Goal: Navigation & Orientation: Find specific page/section

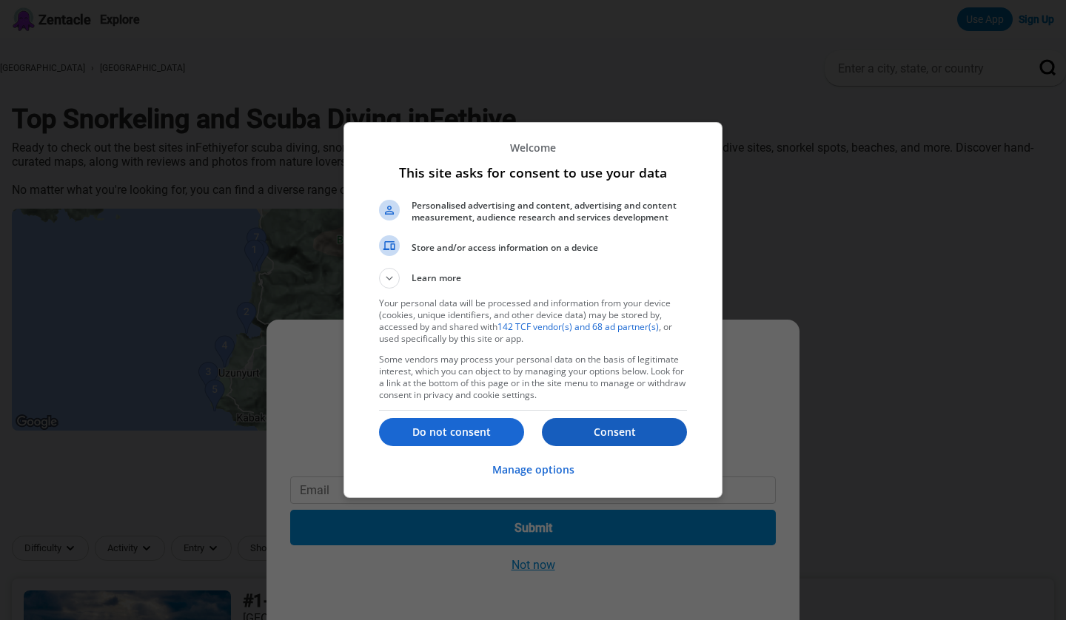
click at [627, 429] on p "Consent" at bounding box center [614, 432] width 145 height 15
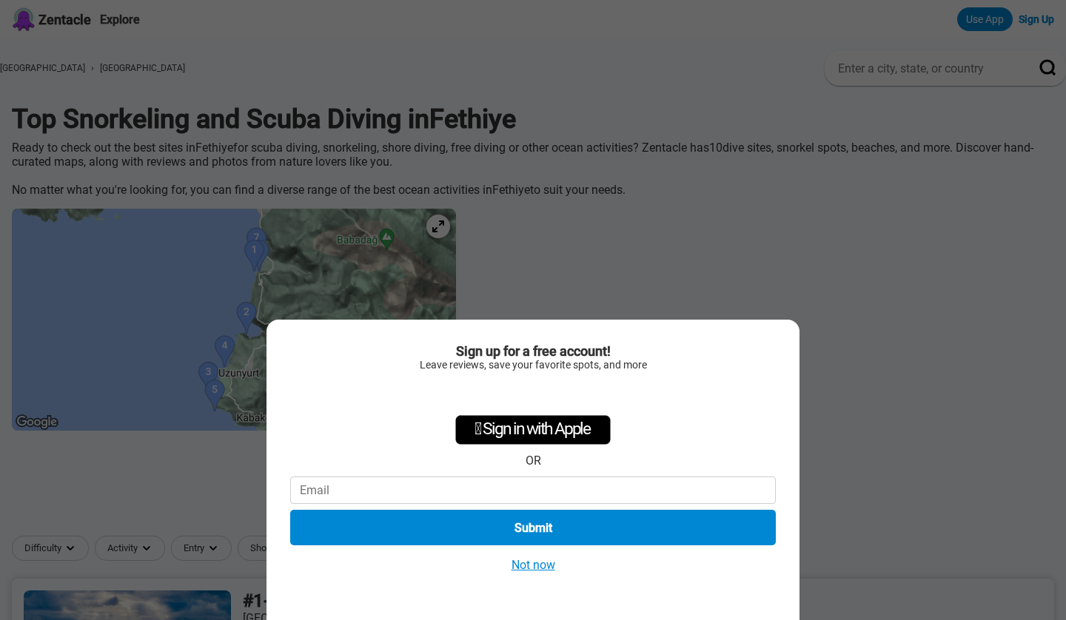
click at [527, 568] on button "Not now" at bounding box center [533, 565] width 53 height 16
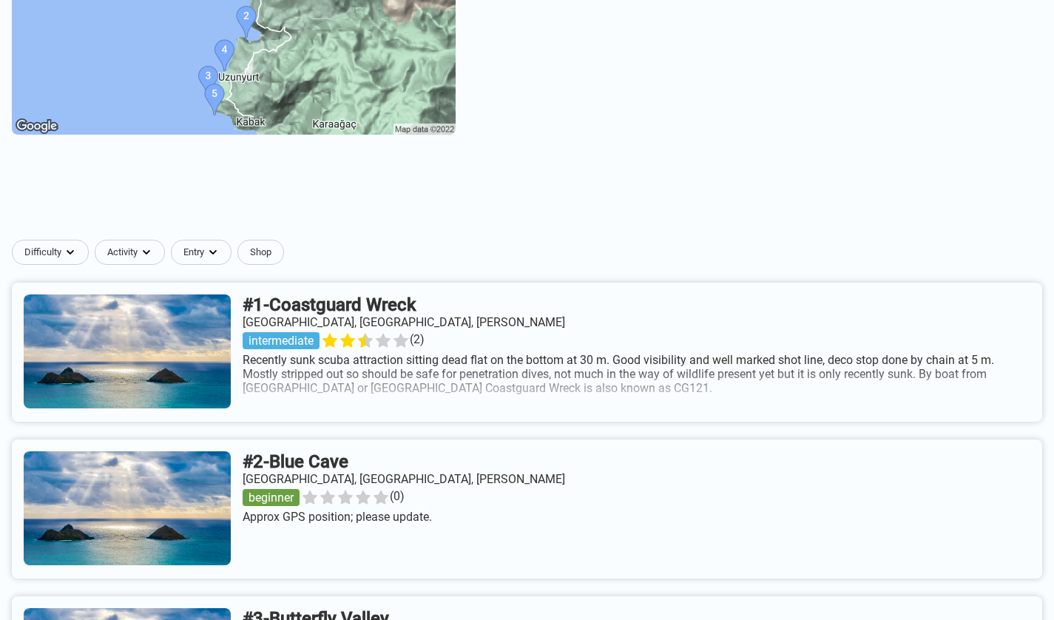
scroll to position [74, 0]
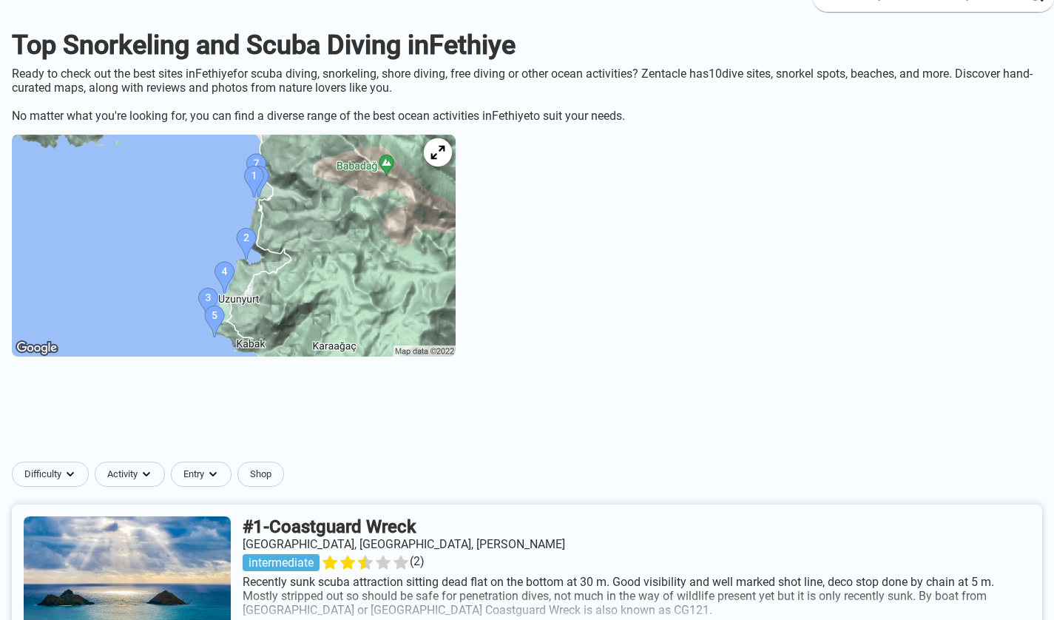
click at [445, 160] on icon at bounding box center [438, 153] width 14 height 14
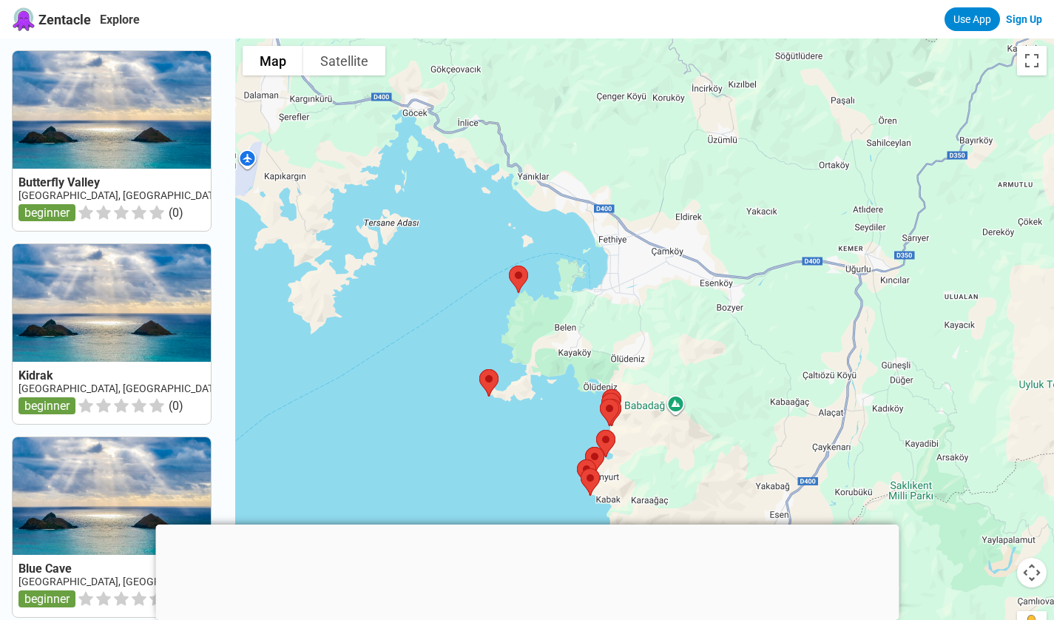
drag, startPoint x: 528, startPoint y: 356, endPoint x: 670, endPoint y: 429, distance: 160.5
click at [681, 508] on div at bounding box center [644, 348] width 819 height 620
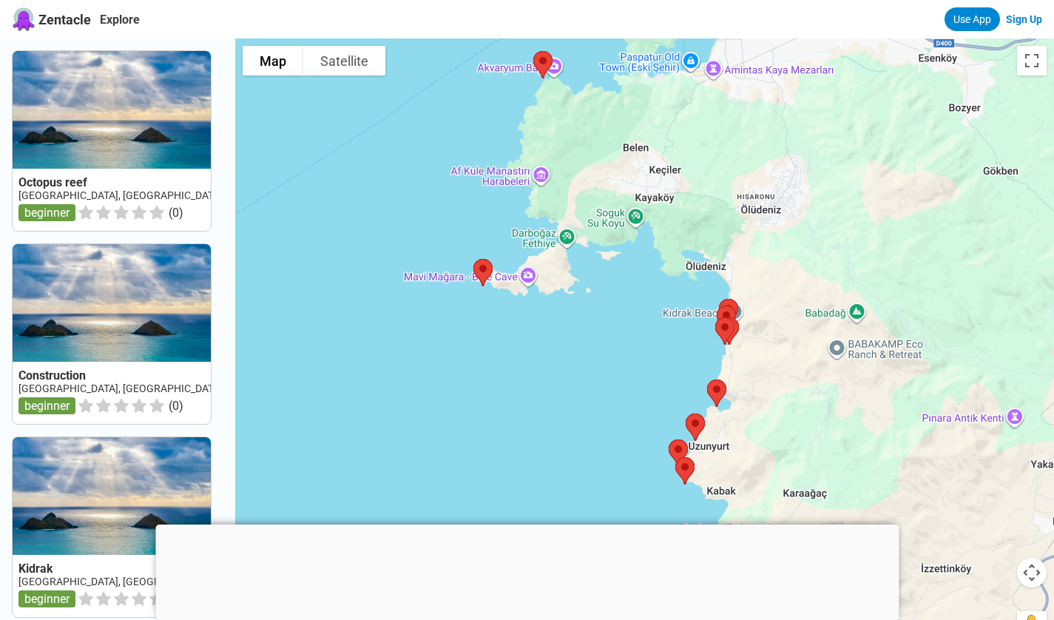
drag, startPoint x: 556, startPoint y: 294, endPoint x: 674, endPoint y: 161, distance: 177.7
click at [674, 161] on div at bounding box center [644, 348] width 819 height 620
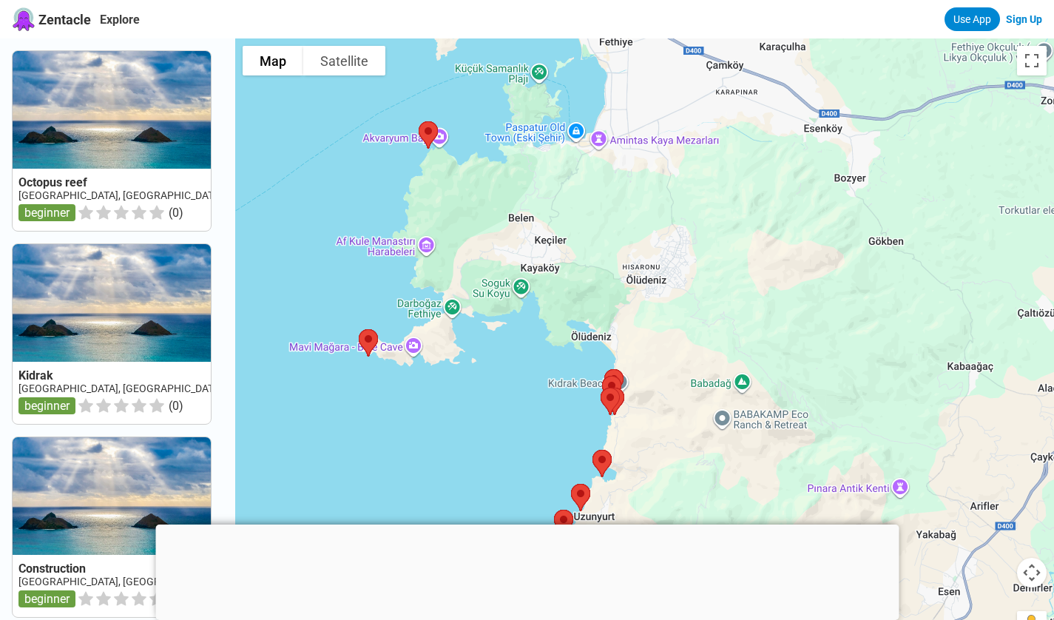
drag, startPoint x: 564, startPoint y: 379, endPoint x: 645, endPoint y: 428, distance: 94.3
click at [645, 428] on div at bounding box center [644, 348] width 819 height 620
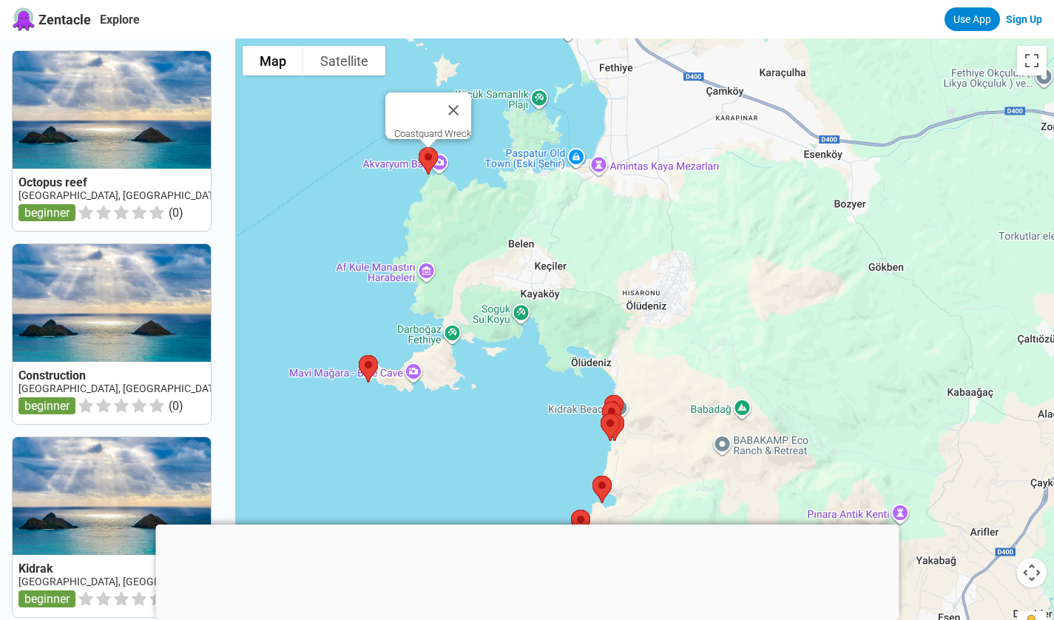
click at [435, 156] on img at bounding box center [428, 160] width 31 height 39
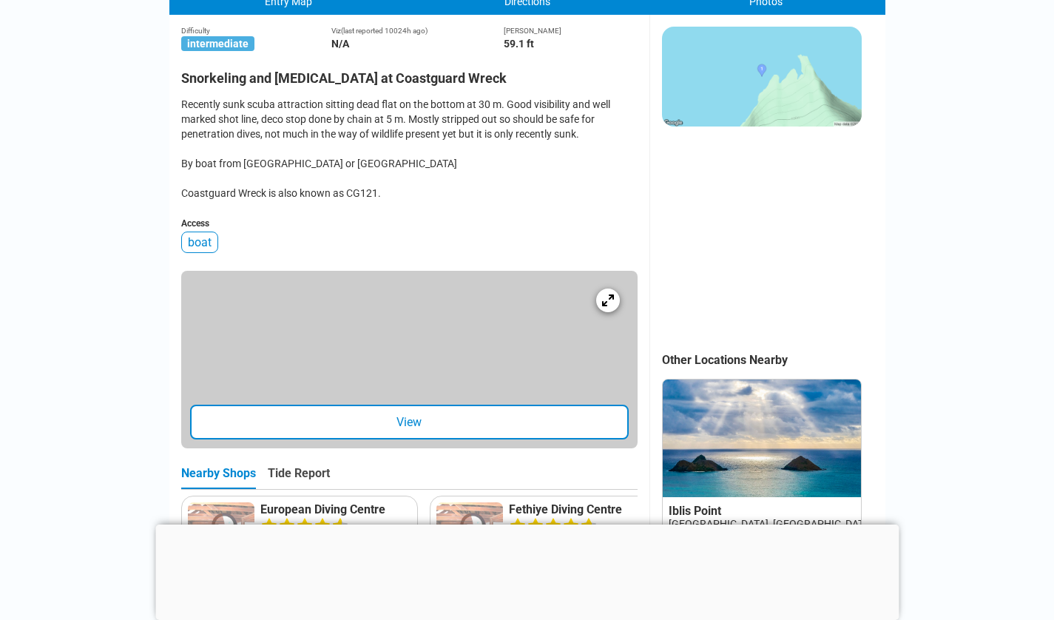
scroll to position [296, 0]
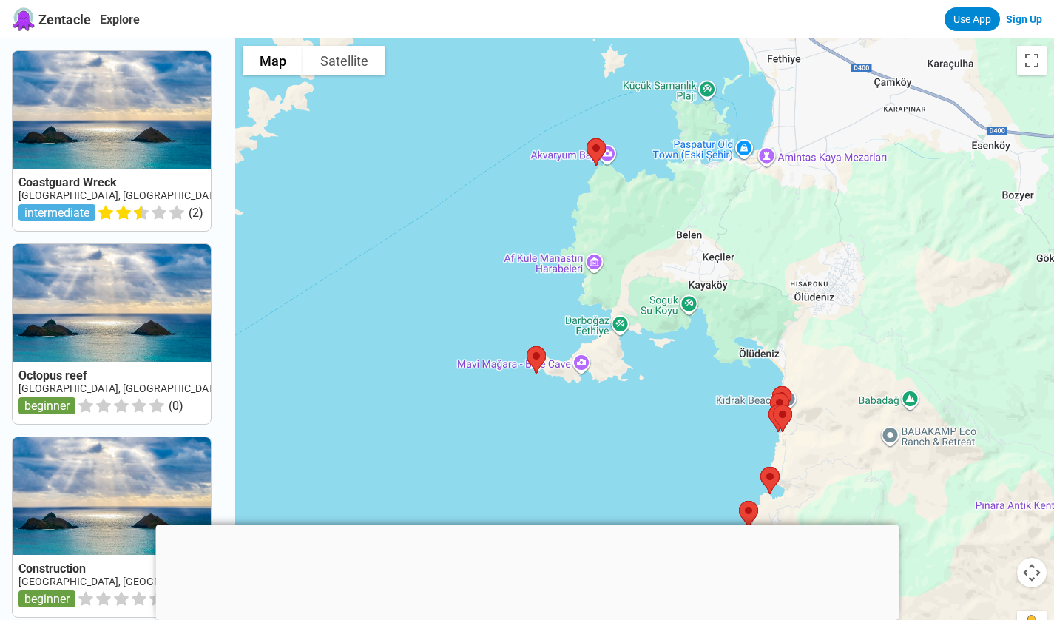
drag, startPoint x: 605, startPoint y: 403, endPoint x: 663, endPoint y: 312, distance: 108.2
click at [663, 312] on div at bounding box center [644, 348] width 819 height 620
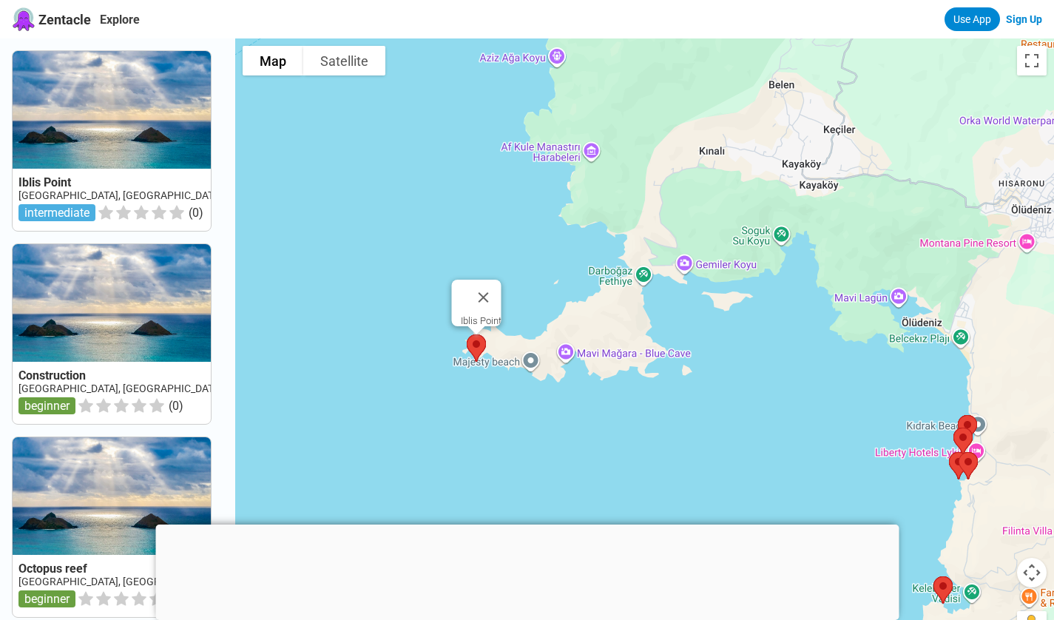
click at [482, 346] on img at bounding box center [476, 348] width 31 height 39
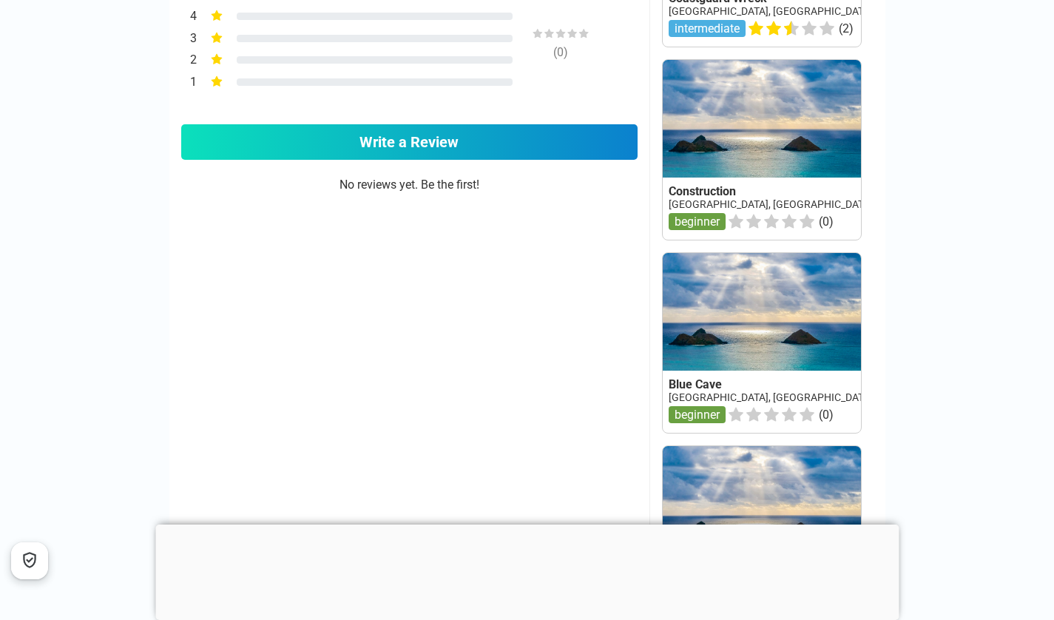
scroll to position [370, 0]
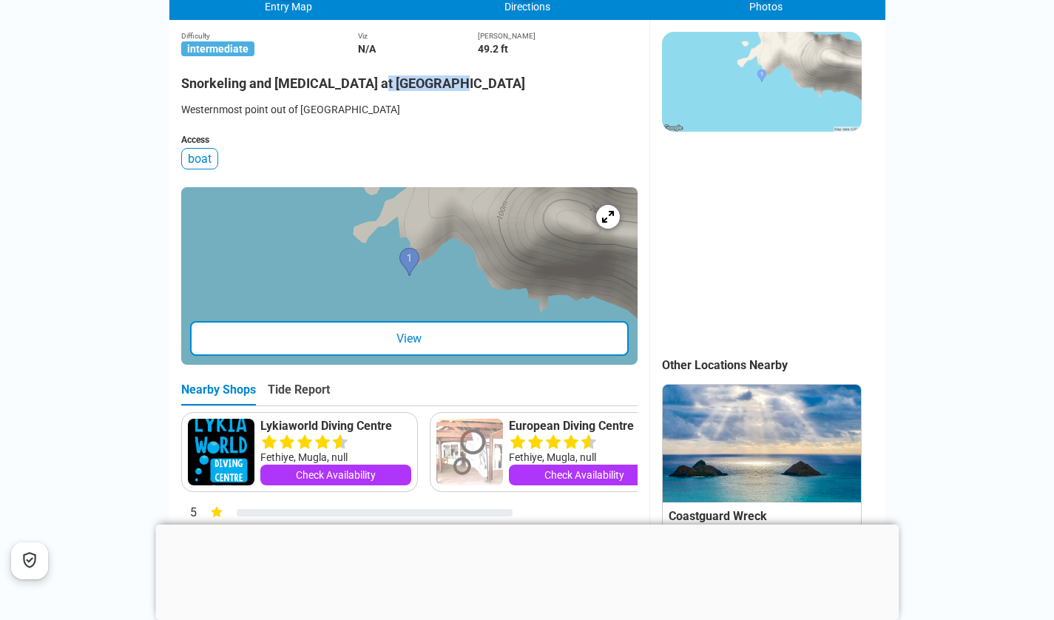
drag, startPoint x: 380, startPoint y: 89, endPoint x: 461, endPoint y: 78, distance: 81.3
click at [461, 78] on h2 "Snorkeling and [MEDICAL_DATA] at [GEOGRAPHIC_DATA]" at bounding box center [409, 79] width 457 height 24
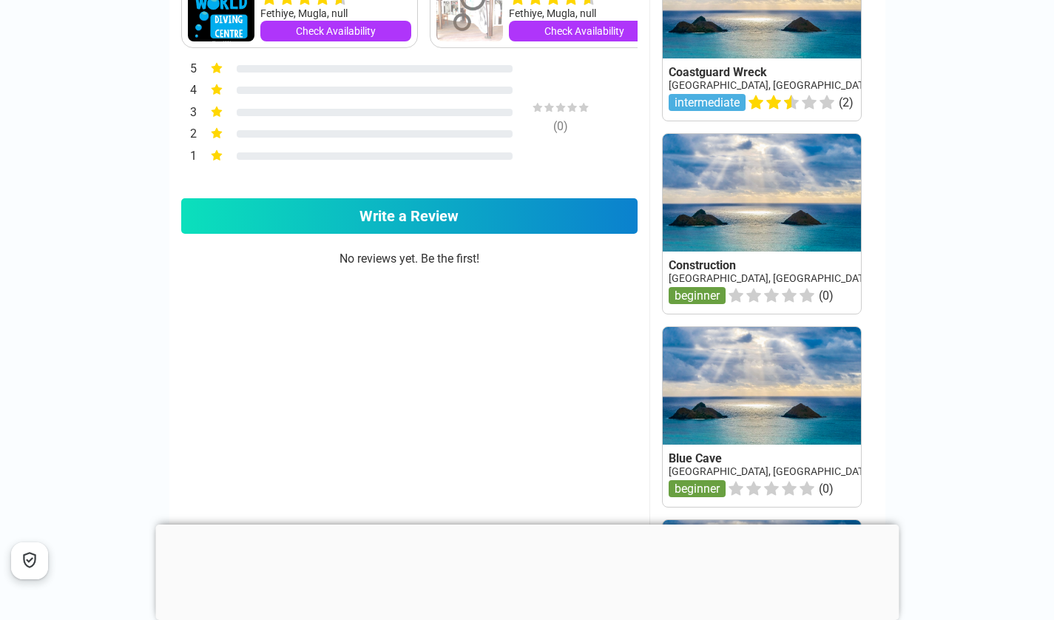
scroll to position [370, 0]
